Goal: Transaction & Acquisition: Purchase product/service

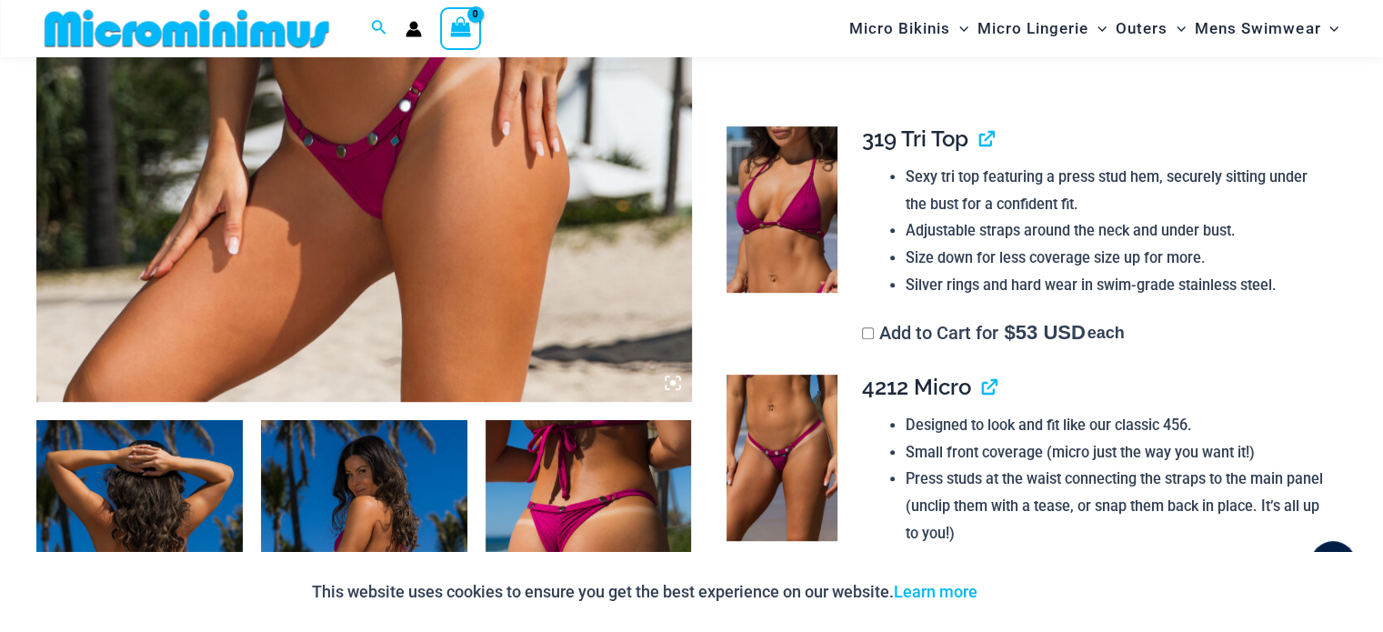
scroll to position [801, 0]
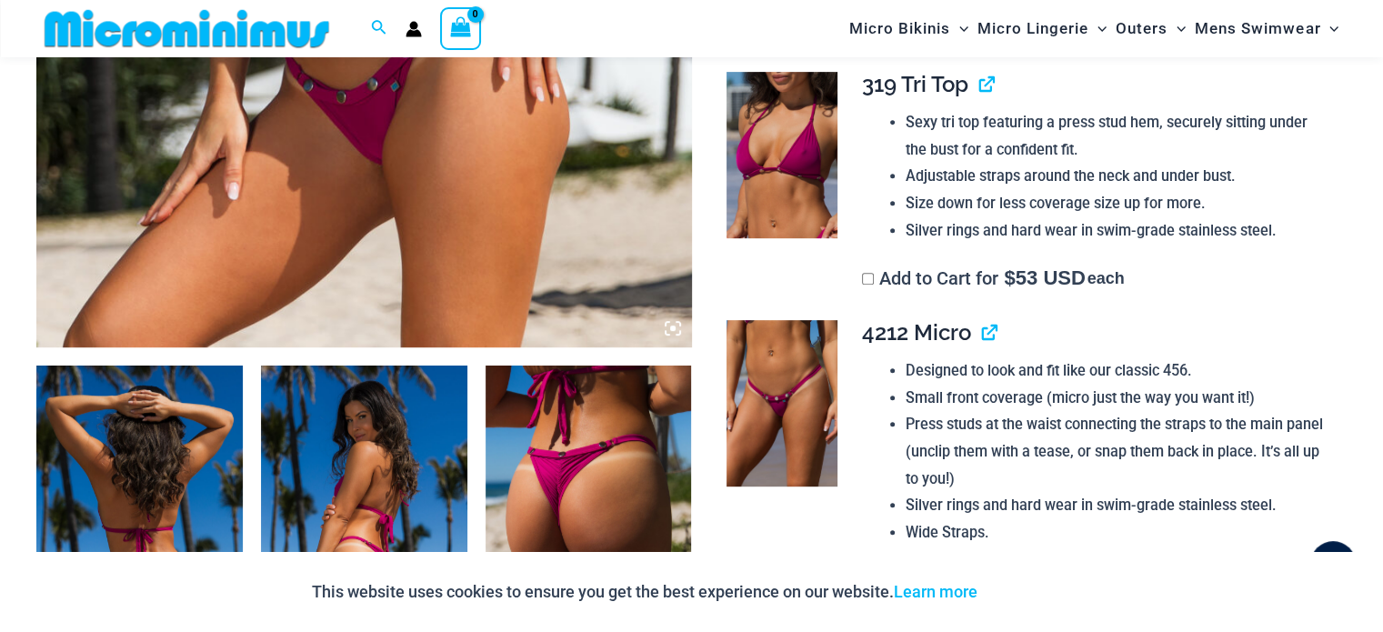
click at [807, 410] on img at bounding box center [782, 403] width 111 height 166
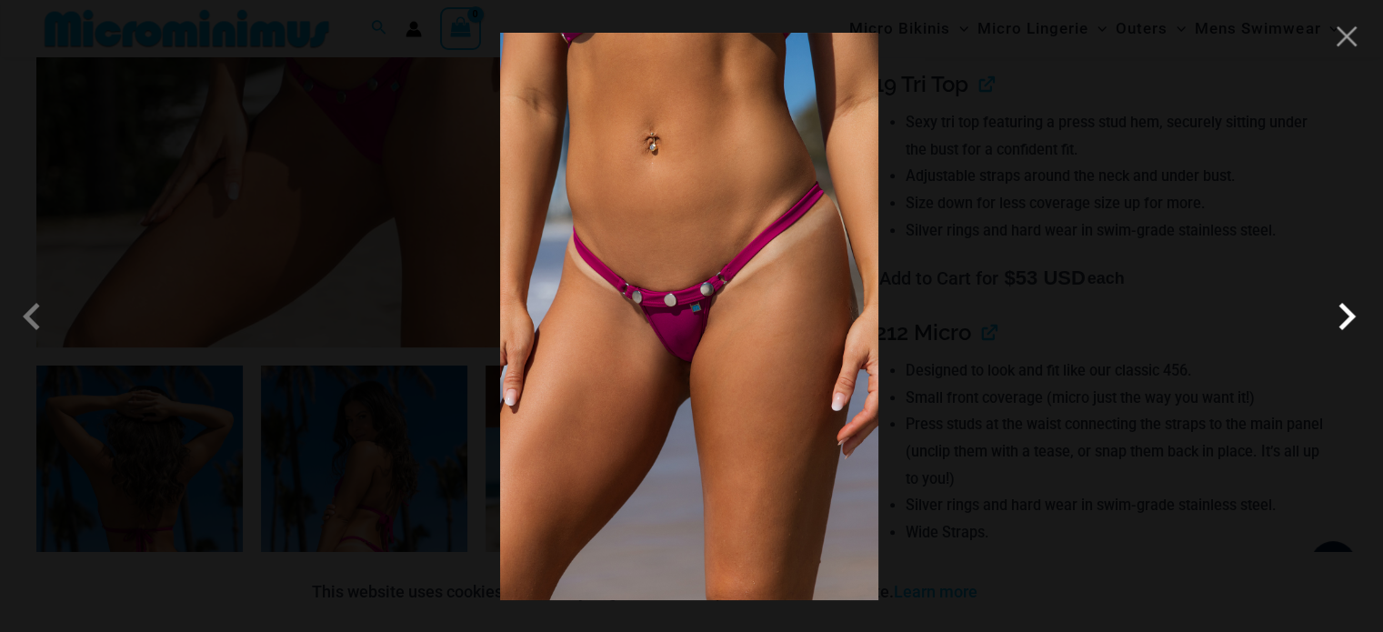
click at [1350, 314] on span at bounding box center [1347, 316] width 55 height 55
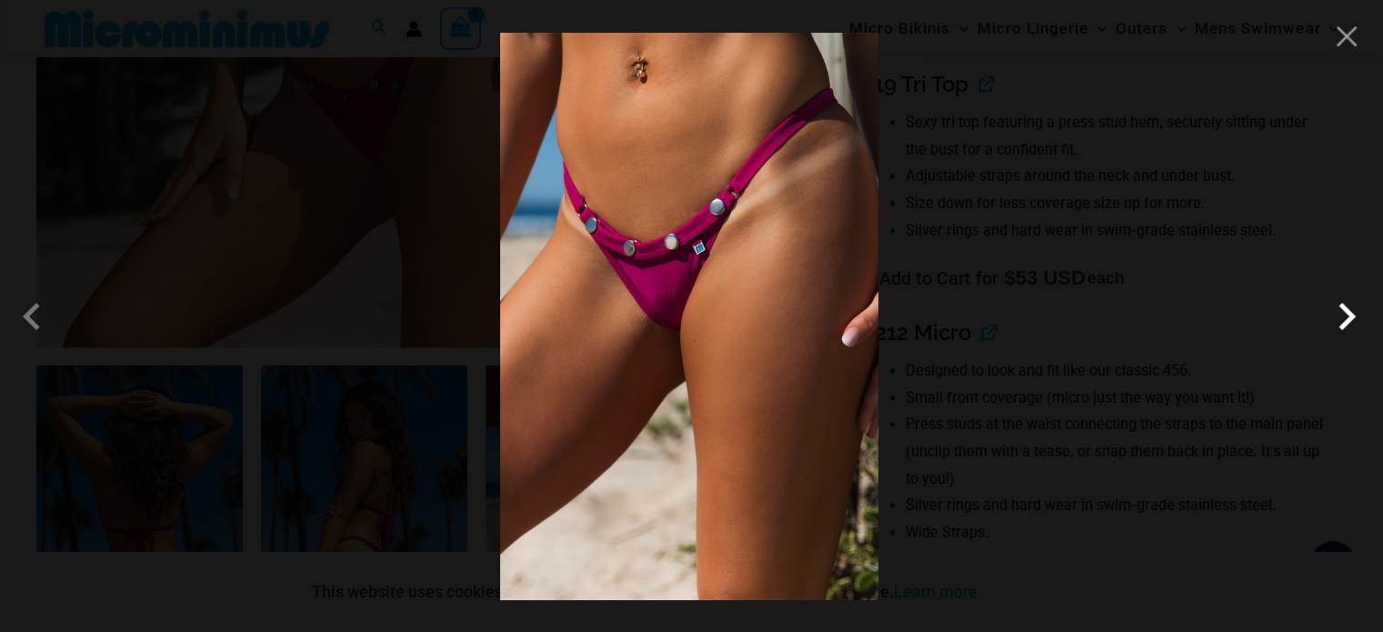
click at [1350, 314] on span at bounding box center [1347, 316] width 55 height 55
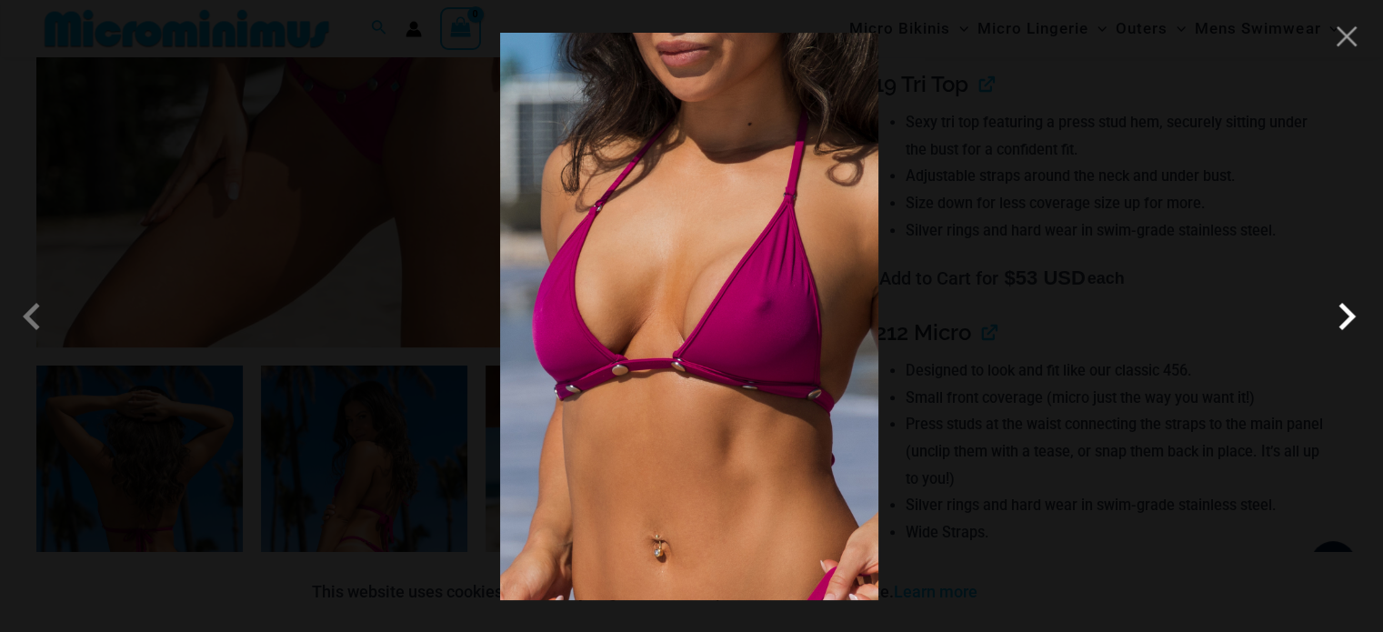
click at [1350, 314] on span at bounding box center [1347, 316] width 55 height 55
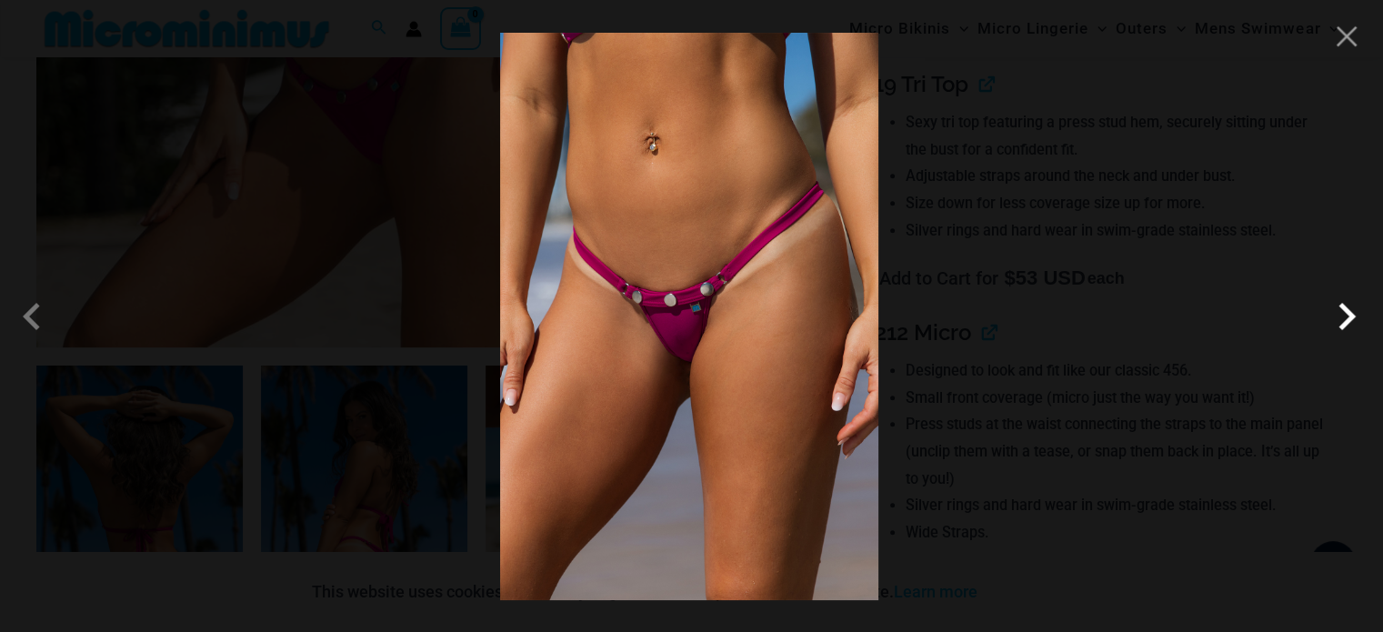
click at [1350, 314] on span at bounding box center [1347, 316] width 55 height 55
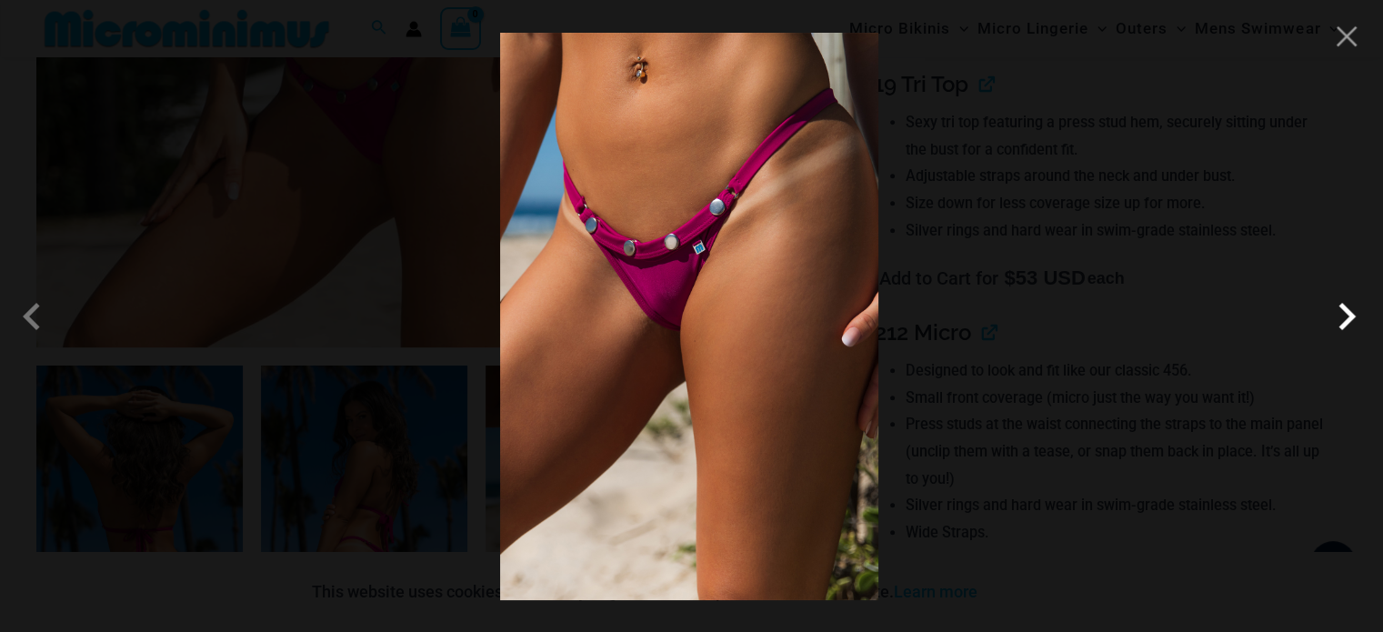
click at [1350, 314] on span at bounding box center [1347, 316] width 55 height 55
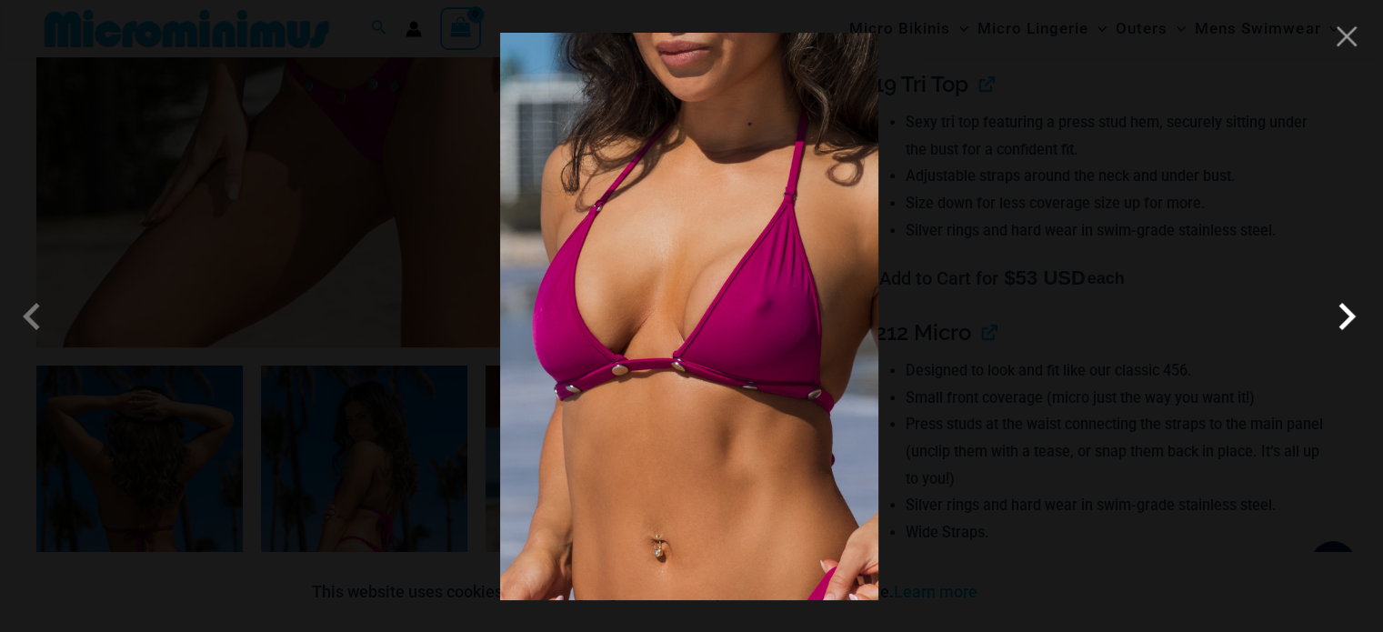
click at [1350, 314] on span at bounding box center [1347, 316] width 55 height 55
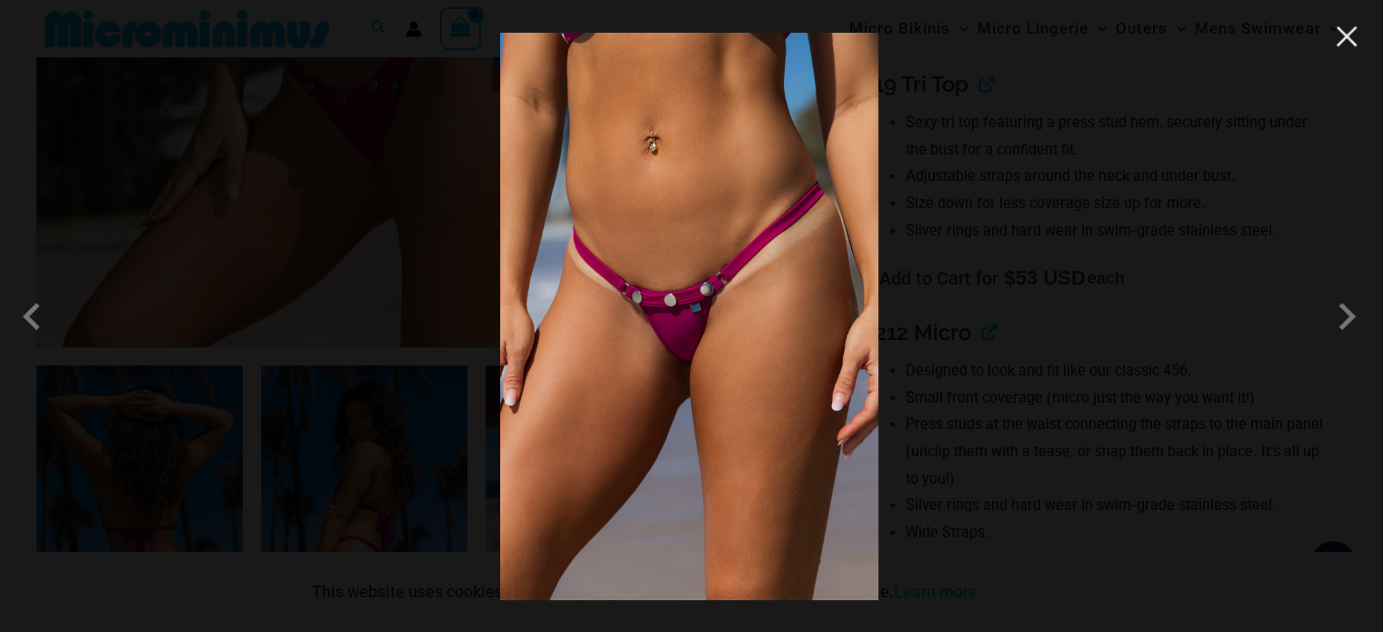
click at [1351, 40] on button "Close" at bounding box center [1346, 36] width 27 height 27
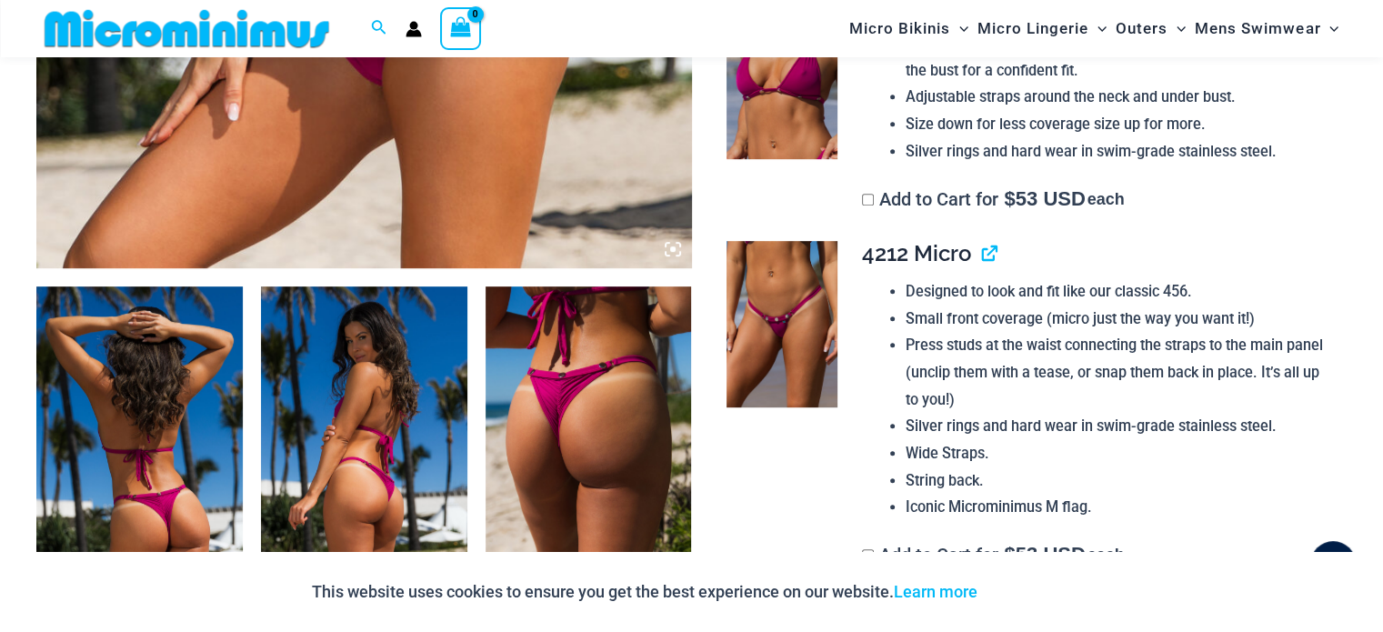
scroll to position [892, 0]
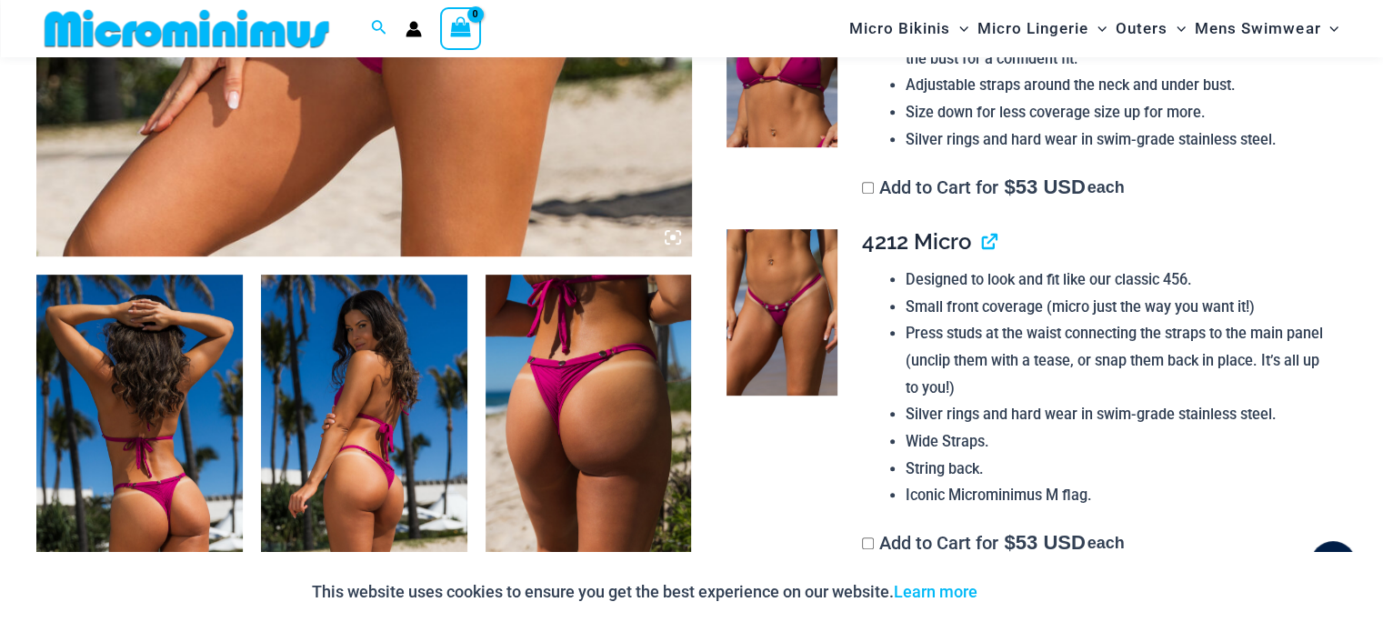
click at [145, 323] on img at bounding box center [139, 429] width 206 height 309
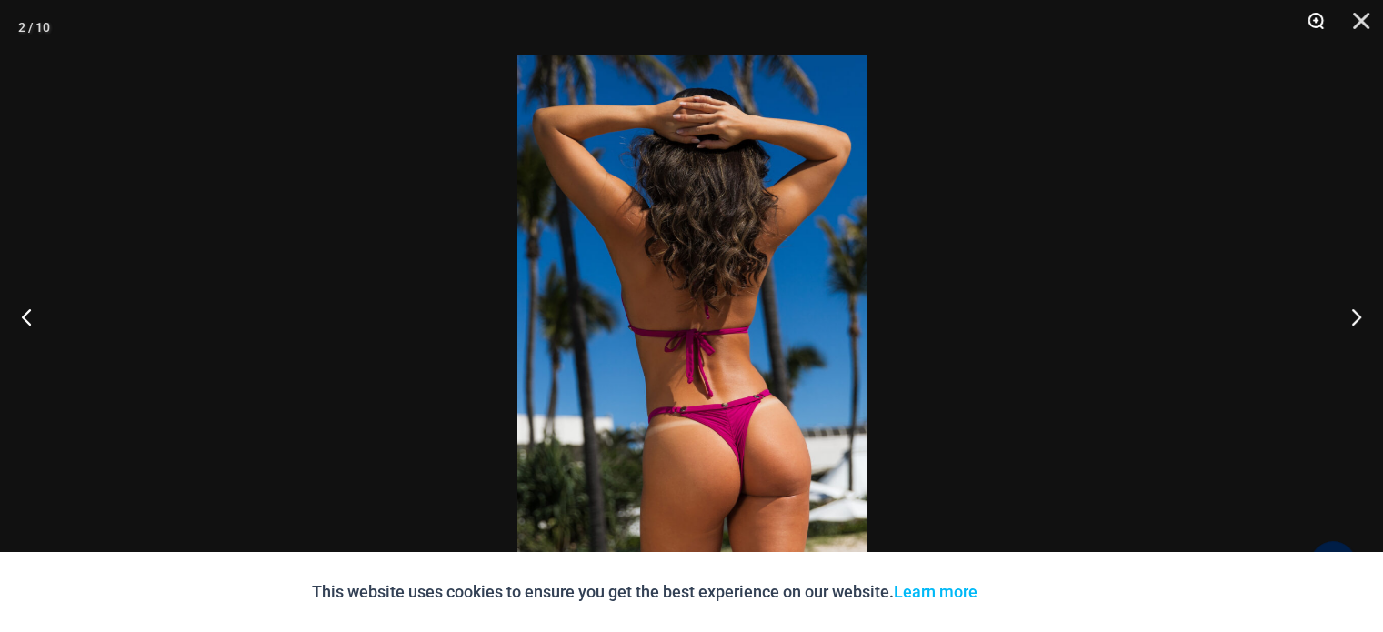
click at [1318, 23] on button "Zoom" at bounding box center [1309, 27] width 45 height 55
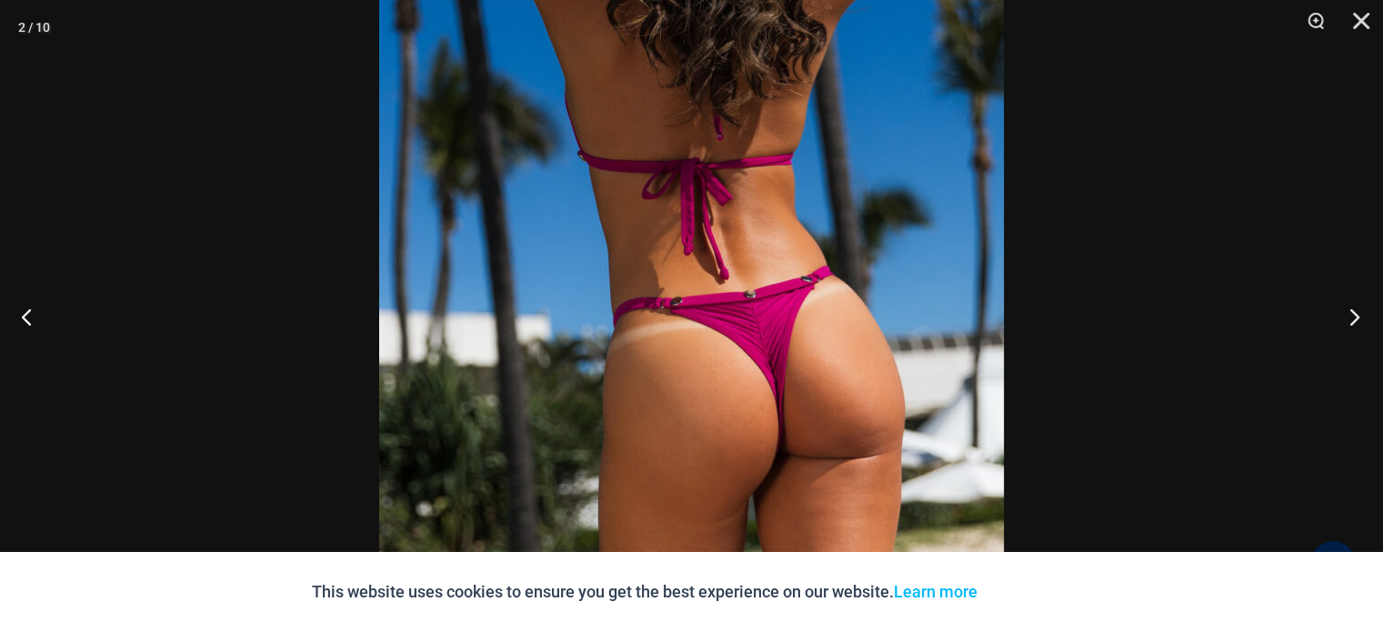
click at [1356, 312] on button "Next" at bounding box center [1349, 316] width 68 height 91
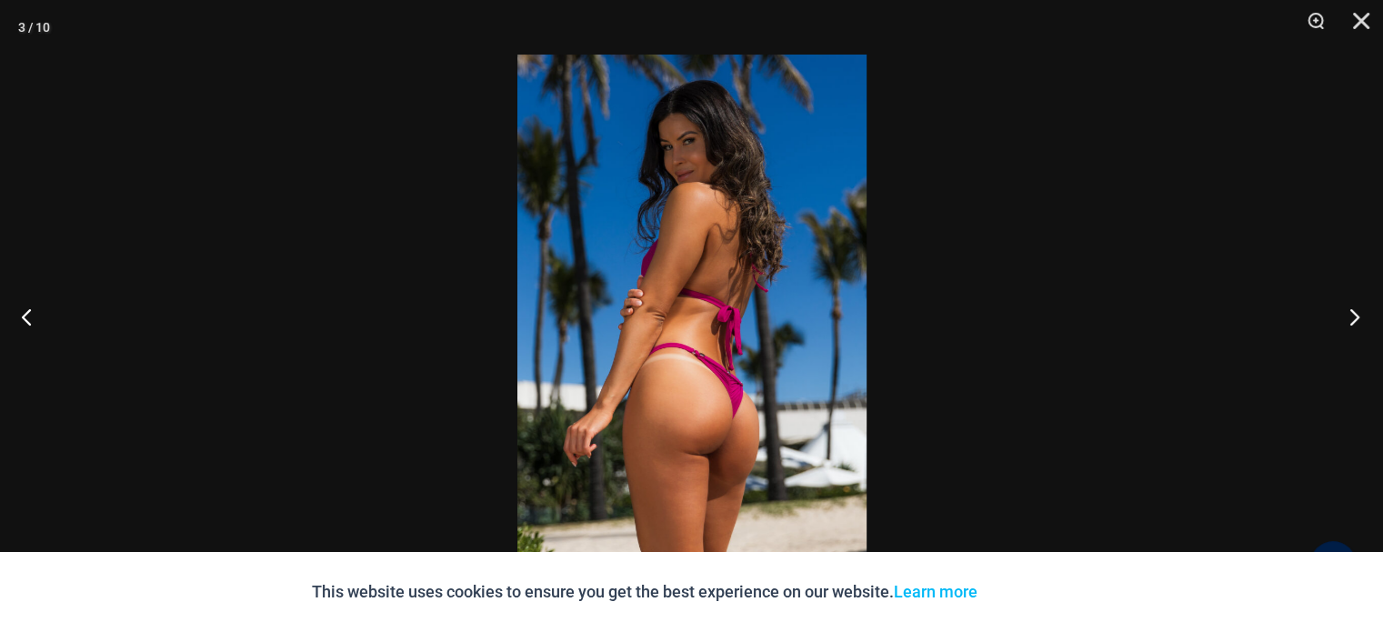
click at [1356, 312] on button "Next" at bounding box center [1349, 316] width 68 height 91
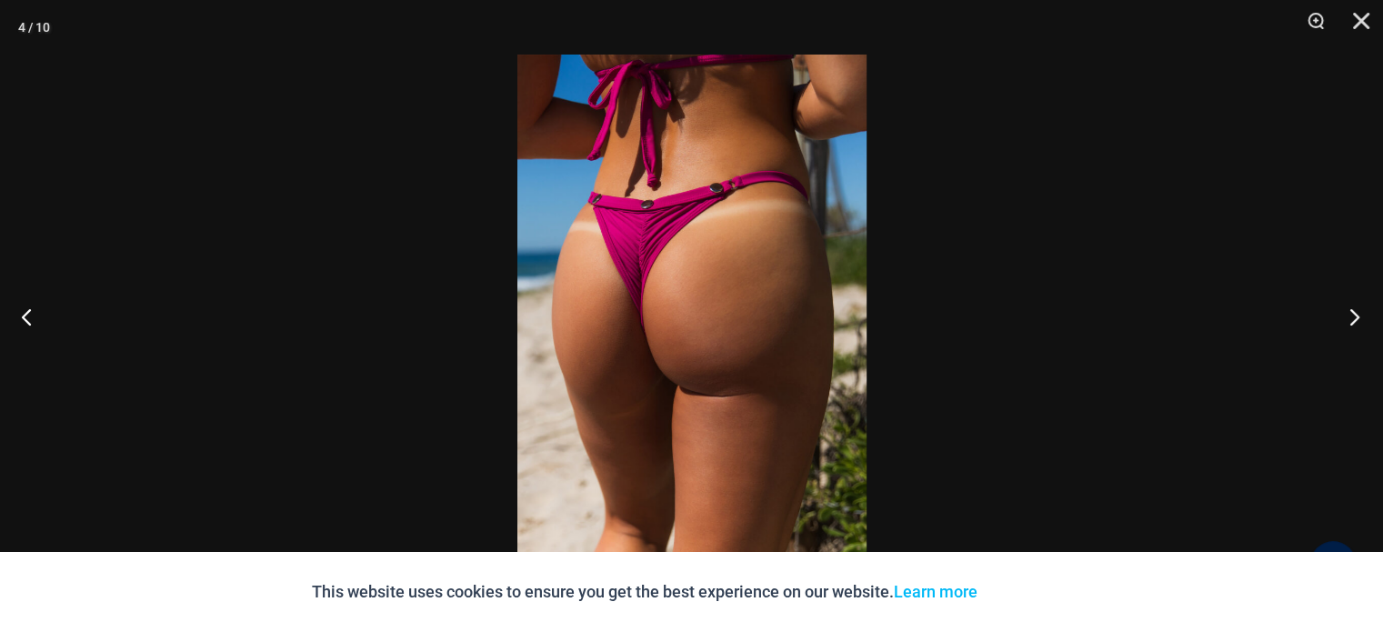
click at [1356, 312] on button "Next" at bounding box center [1349, 316] width 68 height 91
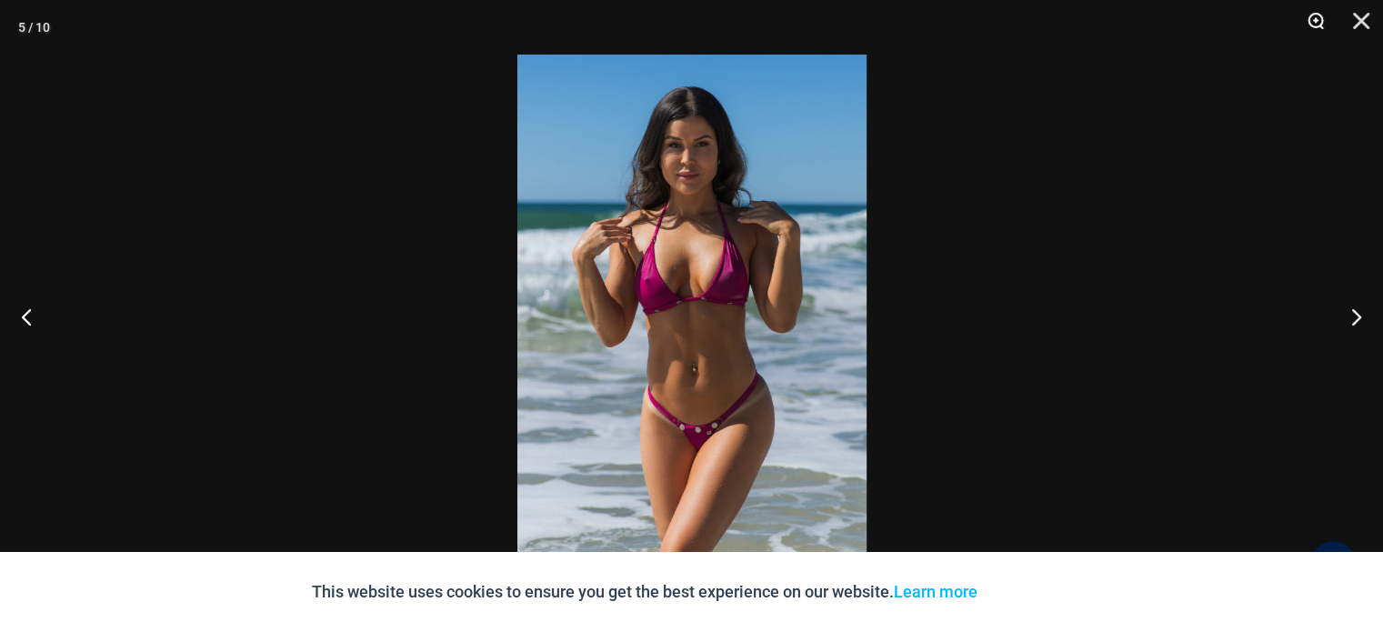
click at [1313, 17] on button "Zoom" at bounding box center [1309, 27] width 45 height 55
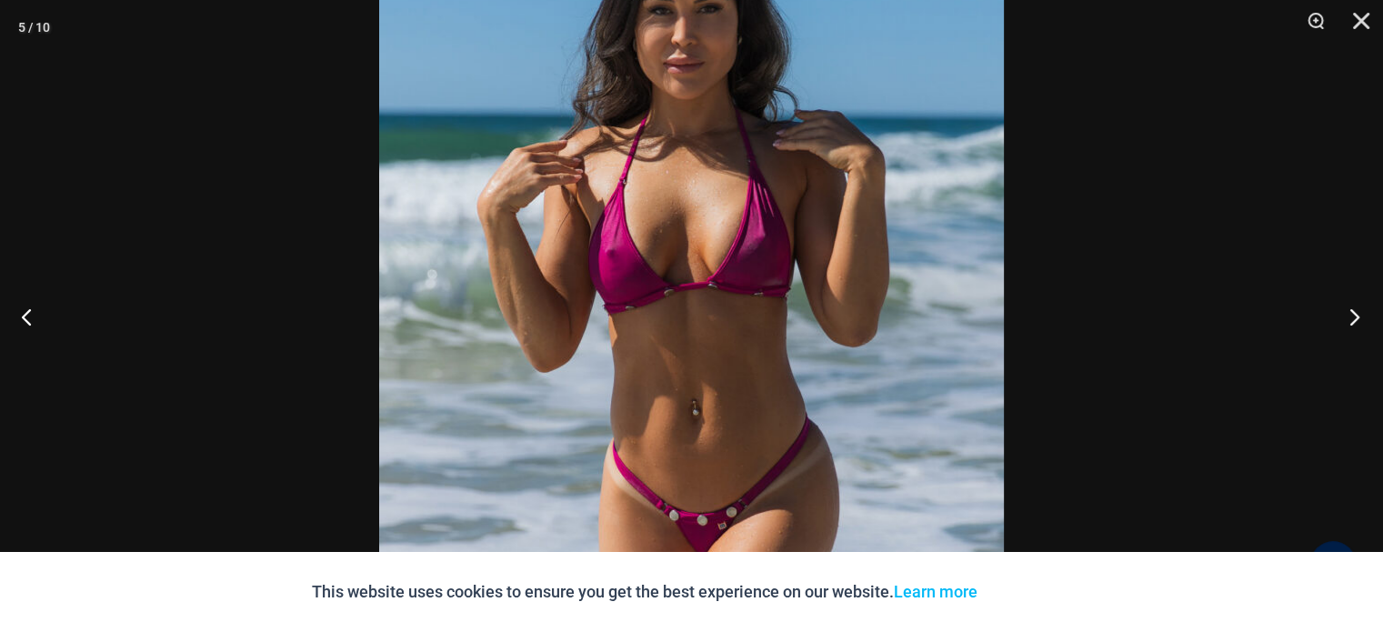
click at [1353, 312] on button "Next" at bounding box center [1349, 316] width 68 height 91
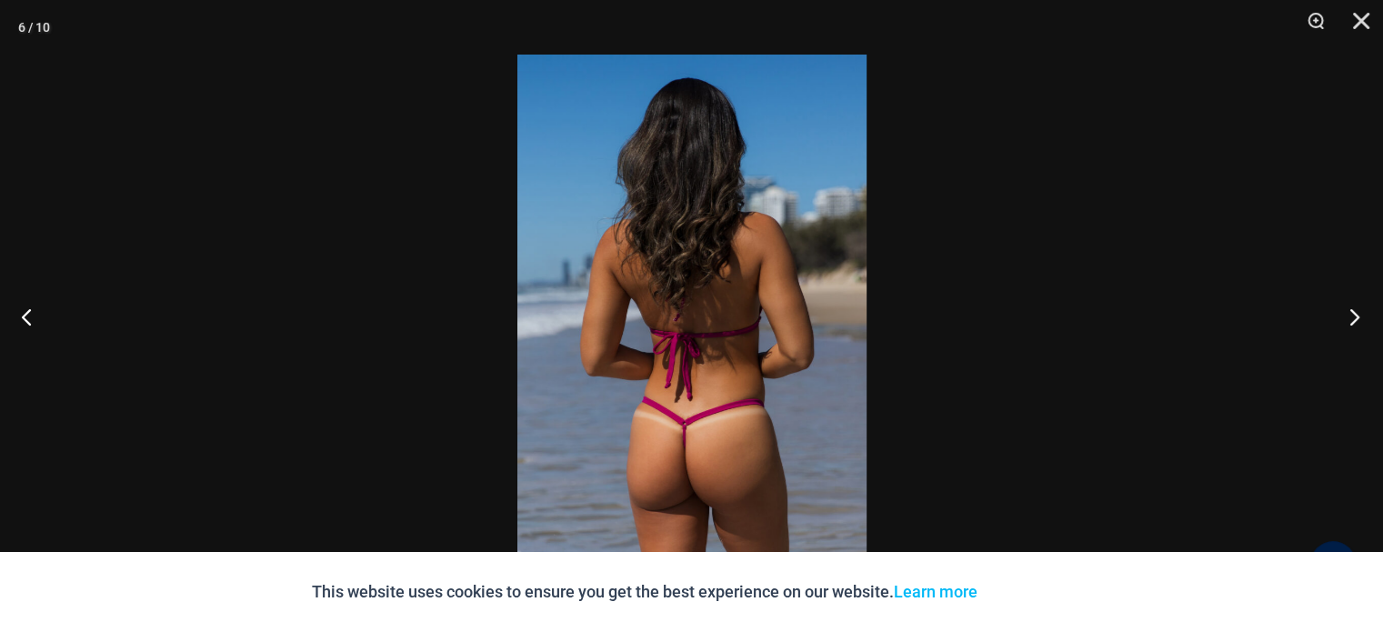
click at [1353, 312] on button "Next" at bounding box center [1349, 316] width 68 height 91
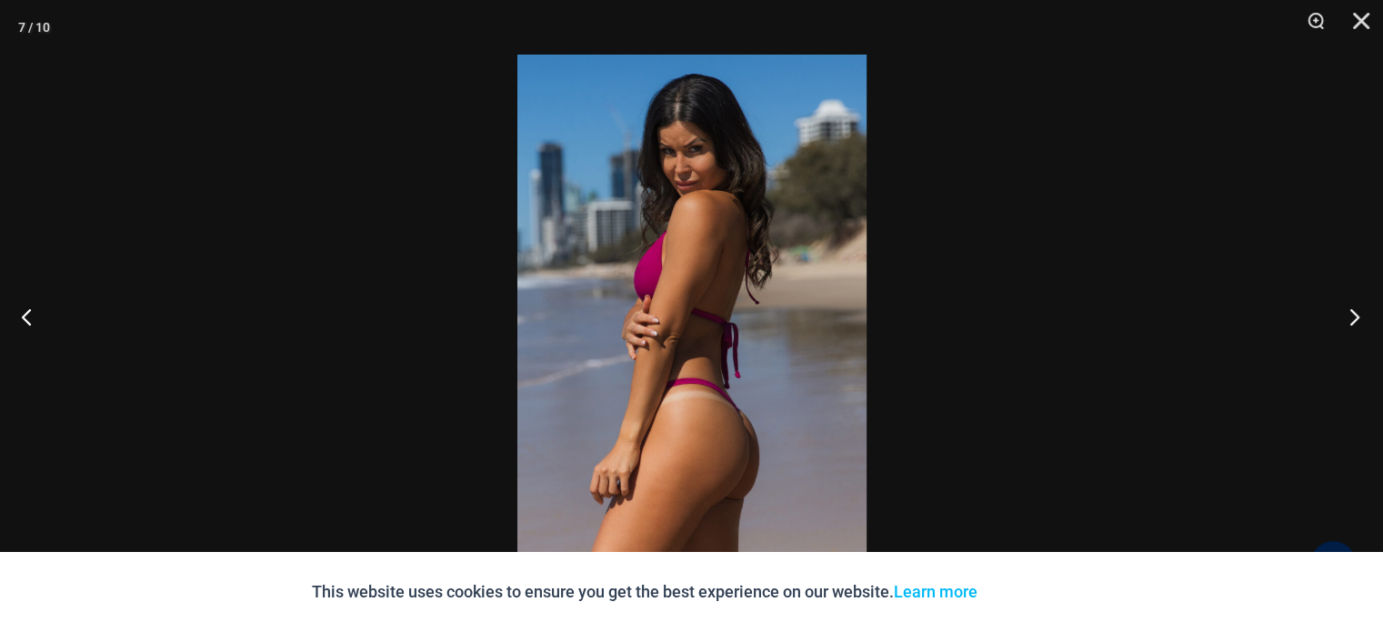
click at [1353, 312] on button "Next" at bounding box center [1349, 316] width 68 height 91
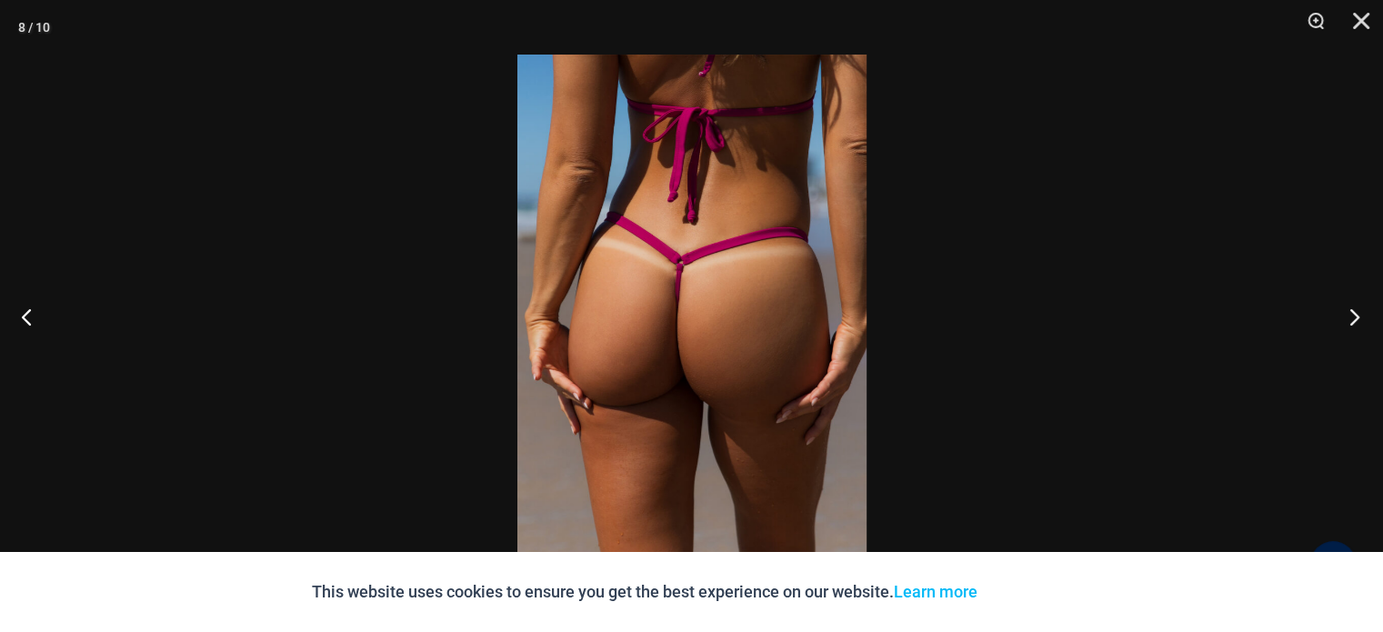
click at [1353, 312] on button "Next" at bounding box center [1349, 316] width 68 height 91
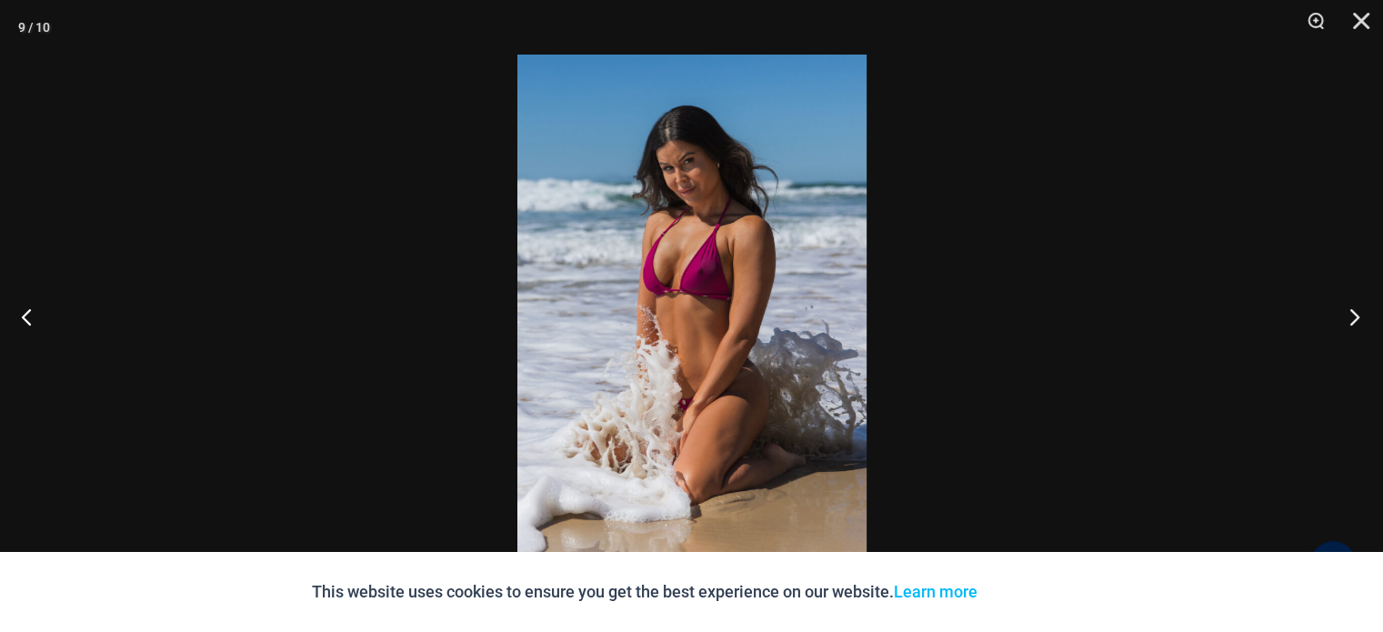
click at [1353, 312] on button "Next" at bounding box center [1349, 316] width 68 height 91
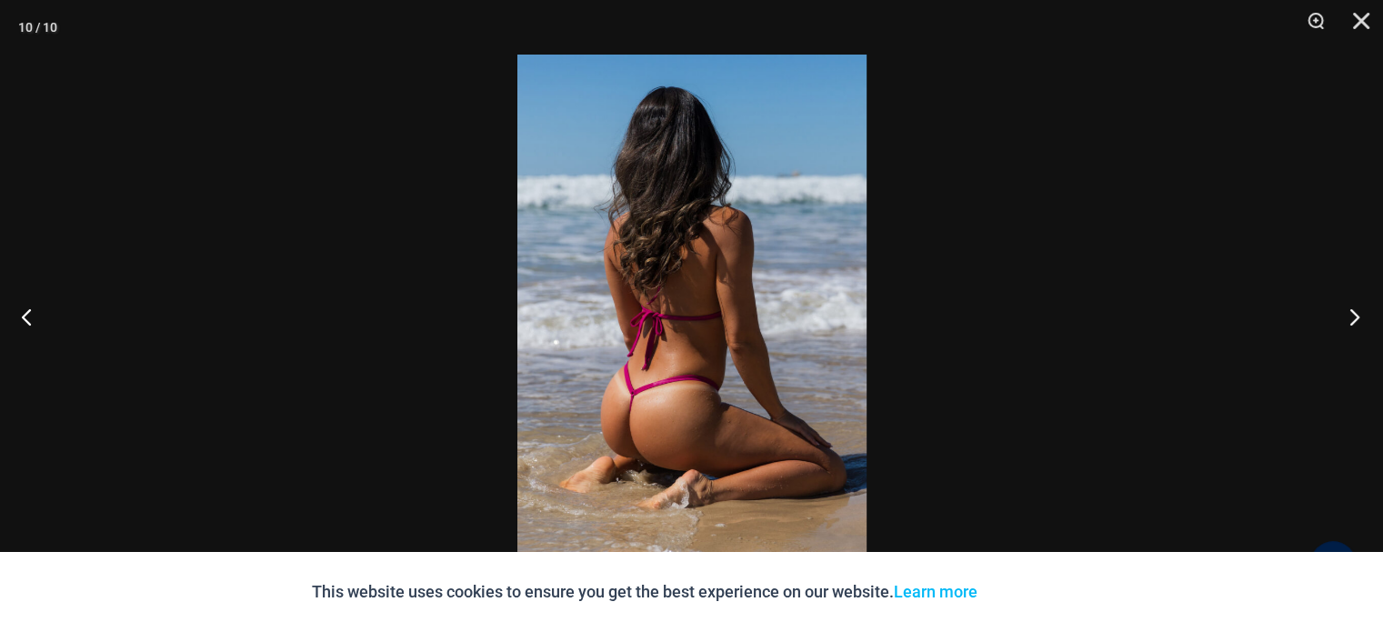
click at [1353, 312] on button "Next" at bounding box center [1349, 316] width 68 height 91
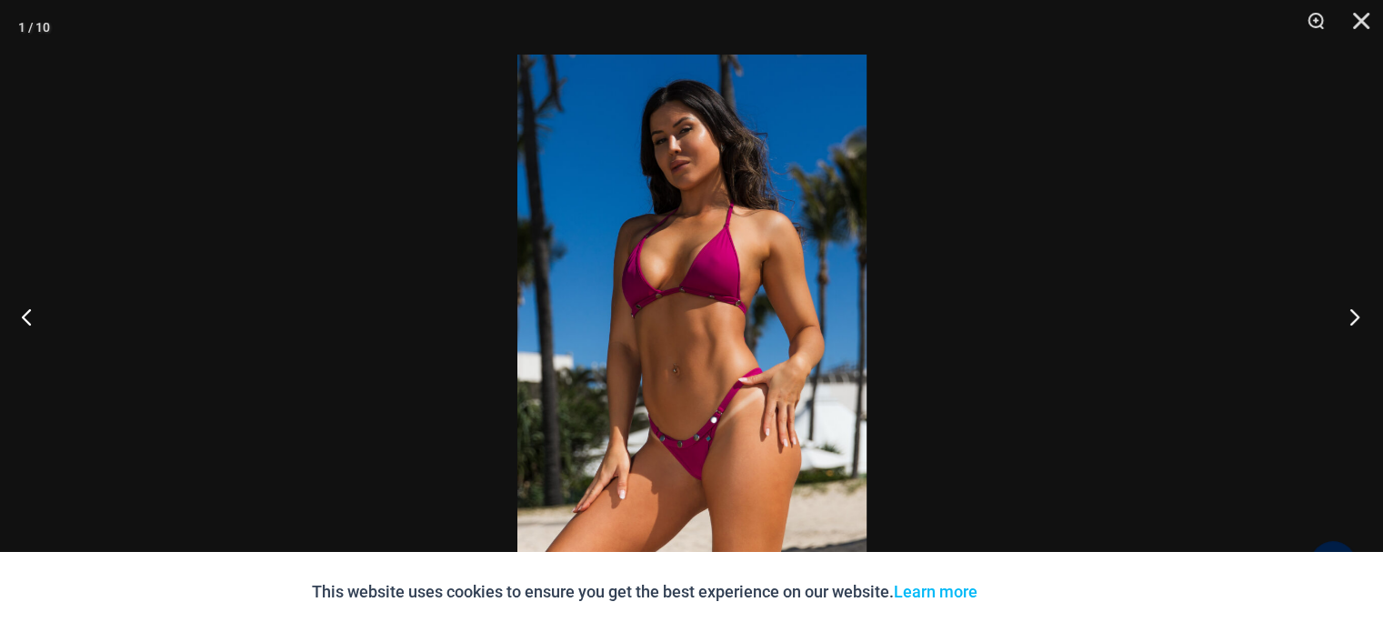
click at [1353, 312] on button "Next" at bounding box center [1349, 316] width 68 height 91
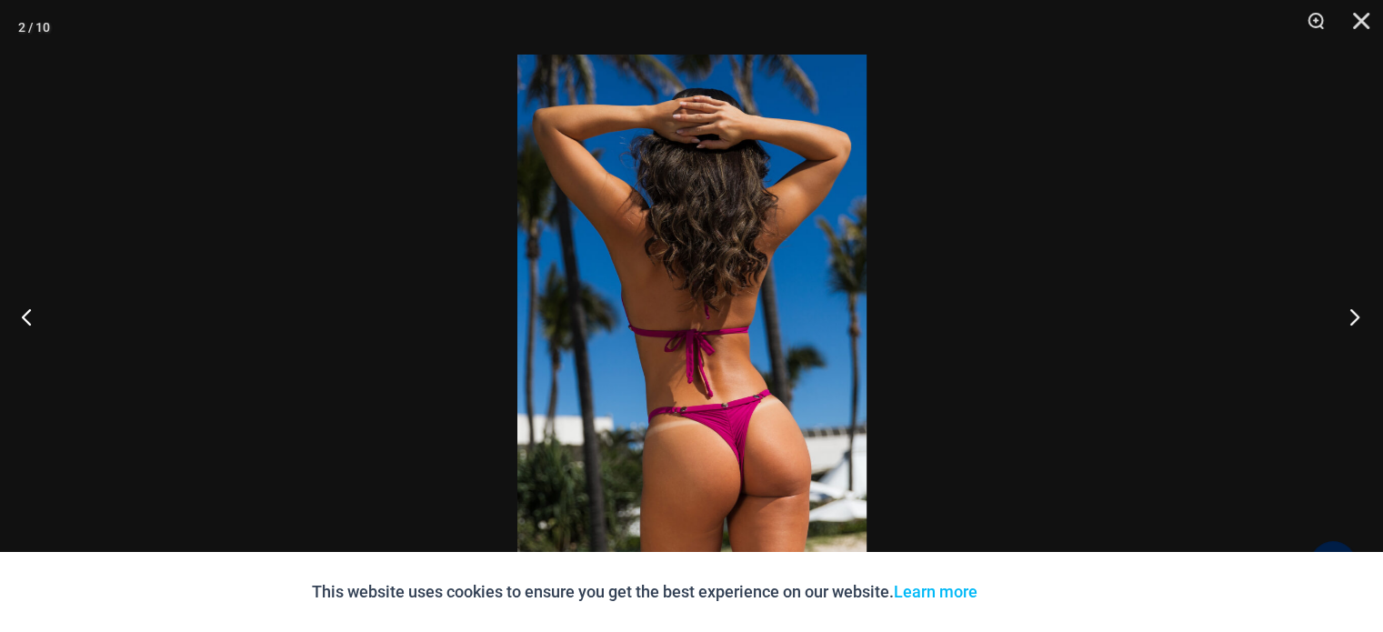
click at [1353, 312] on button "Next" at bounding box center [1349, 316] width 68 height 91
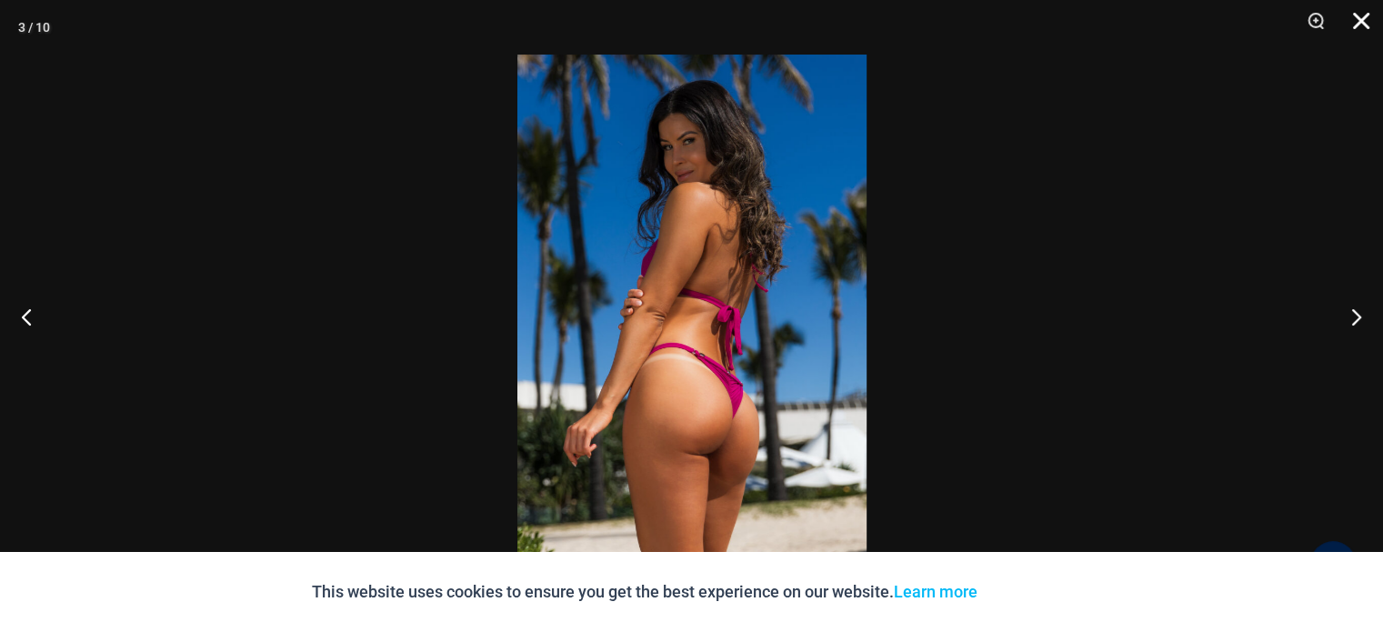
click at [1361, 21] on button "Close" at bounding box center [1354, 27] width 45 height 55
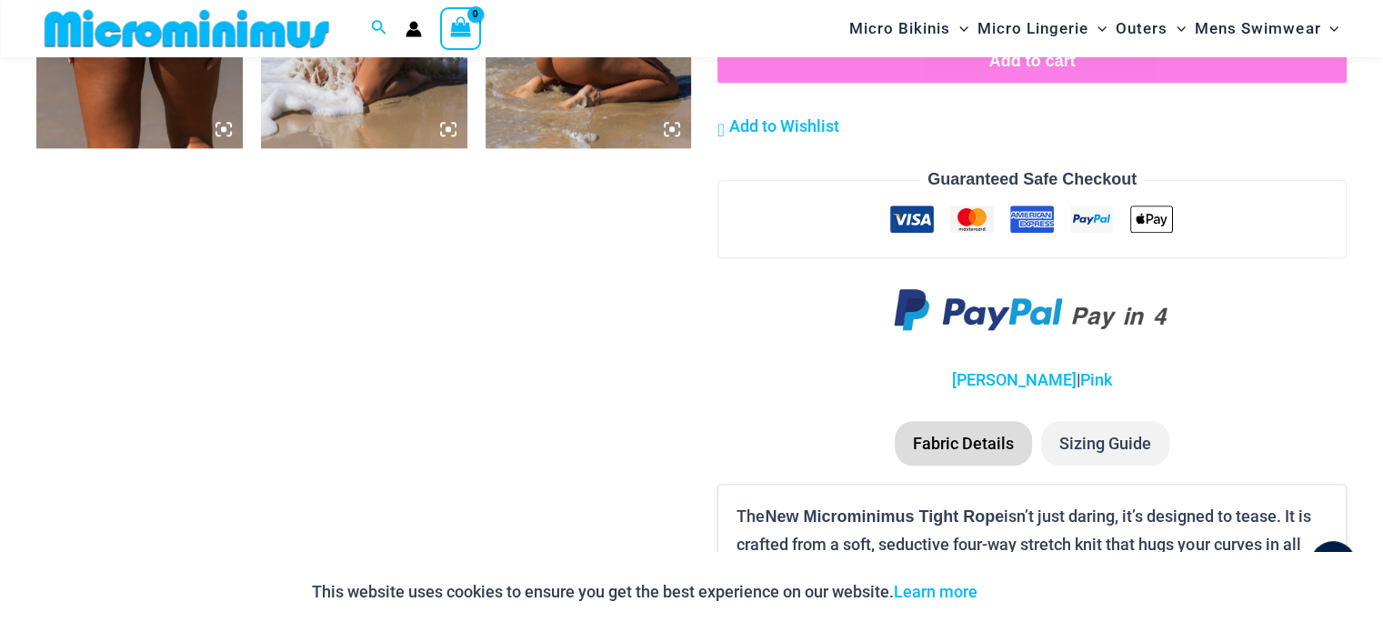
scroll to position [2347, 0]
